Goal: Task Accomplishment & Management: Manage account settings

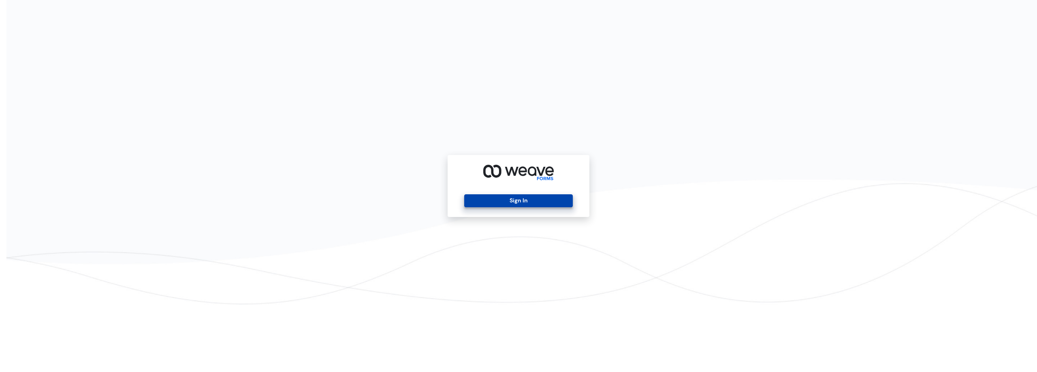
click at [551, 195] on button "Sign In" at bounding box center [518, 201] width 108 height 13
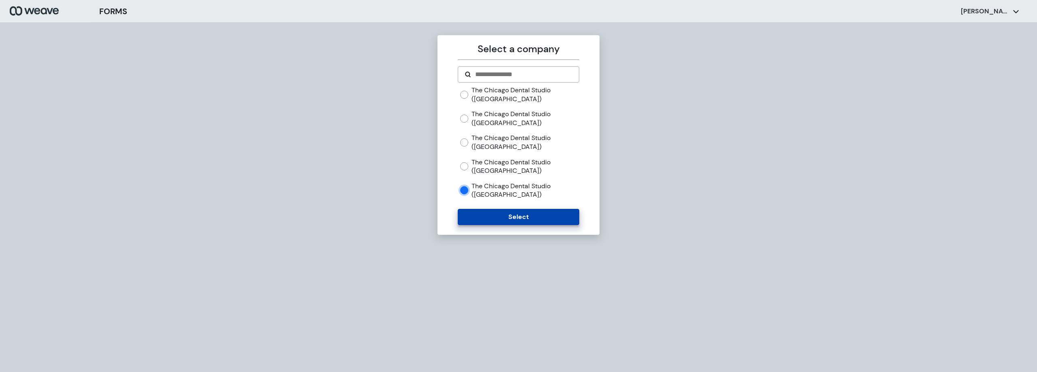
click at [529, 222] on button "Select" at bounding box center [518, 217] width 121 height 16
